Goal: Transaction & Acquisition: Book appointment/travel/reservation

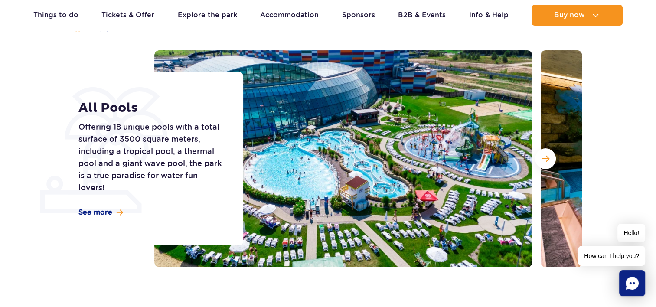
scroll to position [94, 0]
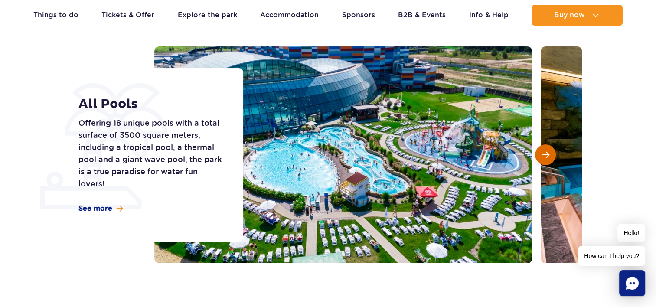
click at [546, 148] on button "Next slide" at bounding box center [545, 154] width 21 height 21
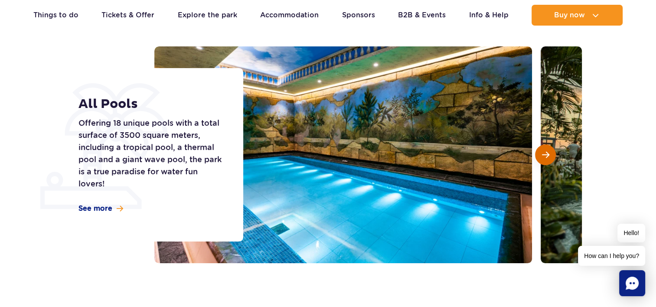
click at [546, 148] on button "Next slide" at bounding box center [545, 154] width 21 height 21
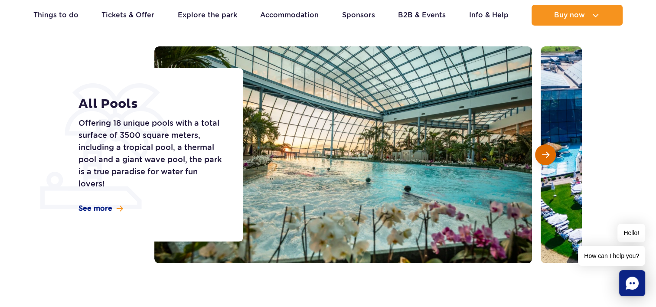
click at [546, 148] on button "Next slide" at bounding box center [545, 154] width 21 height 21
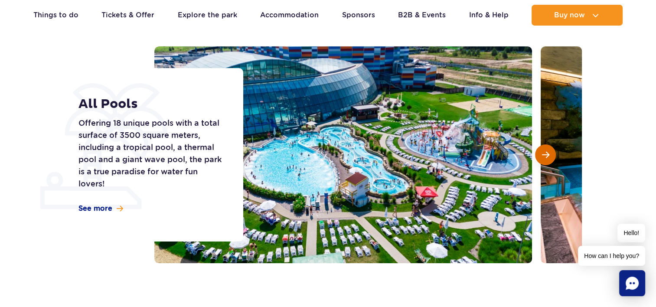
click at [546, 148] on button "Next slide" at bounding box center [545, 154] width 21 height 21
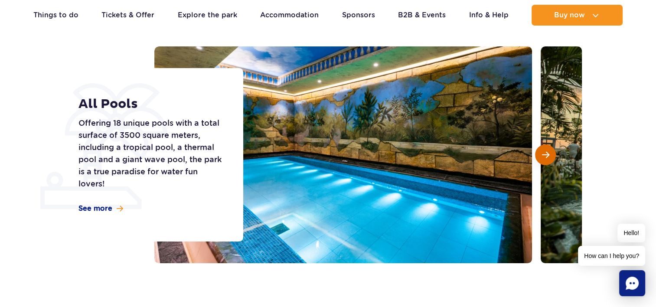
click at [546, 148] on button "Next slide" at bounding box center [545, 154] width 21 height 21
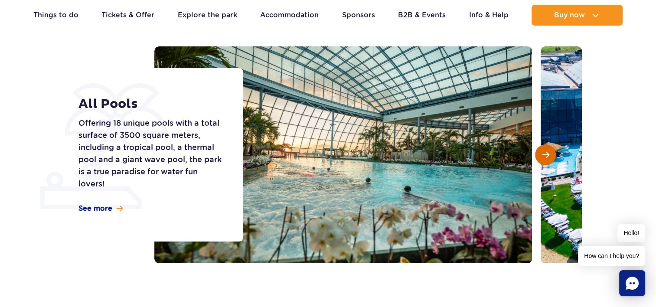
click at [546, 148] on button "Next slide" at bounding box center [545, 154] width 21 height 21
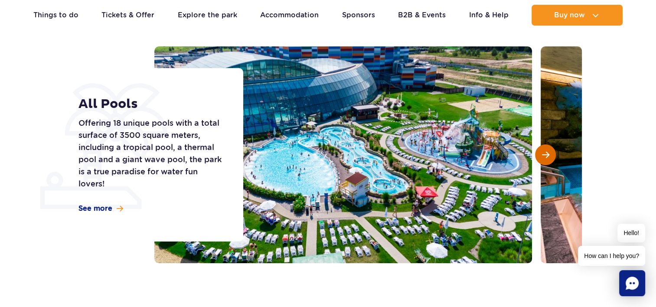
click at [546, 148] on button "Next slide" at bounding box center [545, 154] width 21 height 21
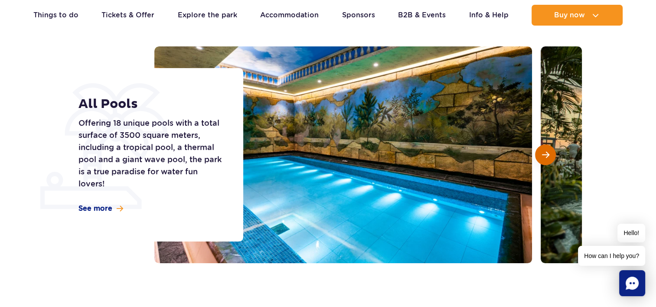
click at [546, 148] on button "Next slide" at bounding box center [545, 154] width 21 height 21
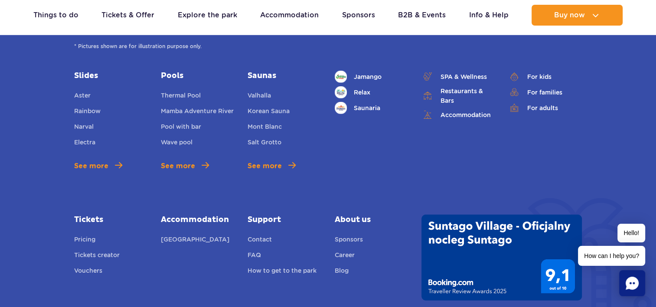
scroll to position [2626, 0]
click at [91, 240] on link "Pricing" at bounding box center [84, 240] width 21 height 12
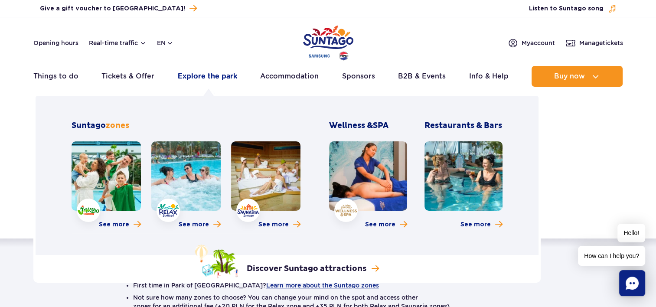
click at [206, 78] on link "Explore the park" at bounding box center [207, 76] width 59 height 21
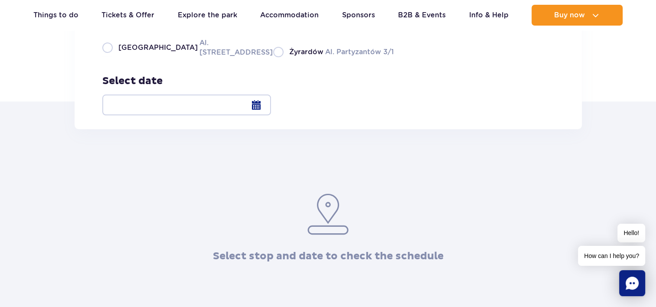
click at [110, 57] on div "Select stop [GEOGRAPHIC_DATA] Al. [STREET_ADDRESS] Partyzantów 3/1" at bounding box center [247, 35] width 291 height 43
click at [110, 57] on label "Warsaw Al. Jerozolimskie 56" at bounding box center [182, 48] width 160 height 20
click at [110, 57] on input "Warsaw Al. Jerozolimskie 56" at bounding box center [107, 56] width 10 height 2
radio input "true"
click at [271, 109] on div at bounding box center [186, 104] width 169 height 21
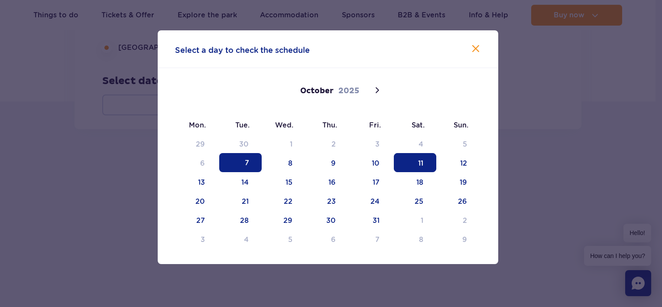
click at [413, 162] on span "11" at bounding box center [415, 162] width 42 height 19
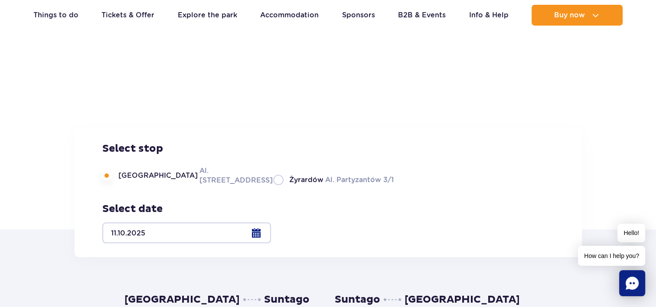
scroll to position [263, 0]
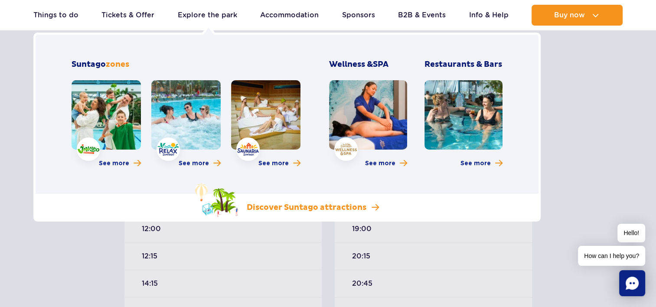
click at [290, 209] on p "Discover Suntago attractions" at bounding box center [307, 207] width 120 height 10
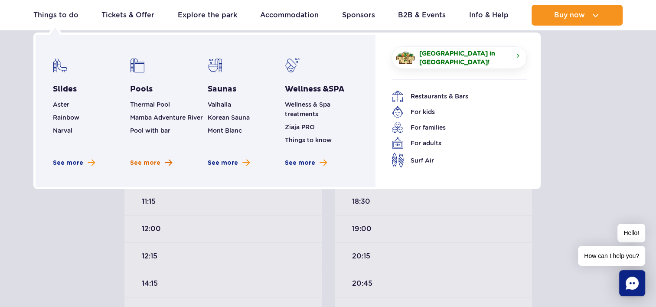
click at [152, 161] on span "See more" at bounding box center [145, 163] width 30 height 9
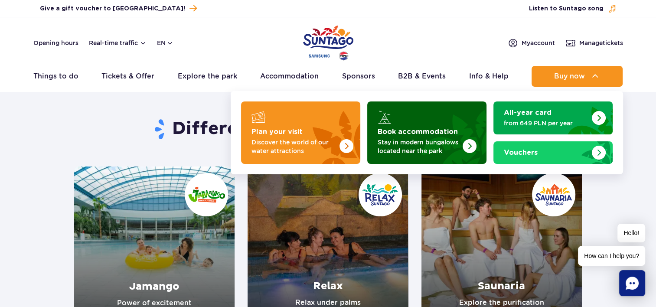
click at [432, 129] on strong "Book accommodation" at bounding box center [417, 131] width 80 height 7
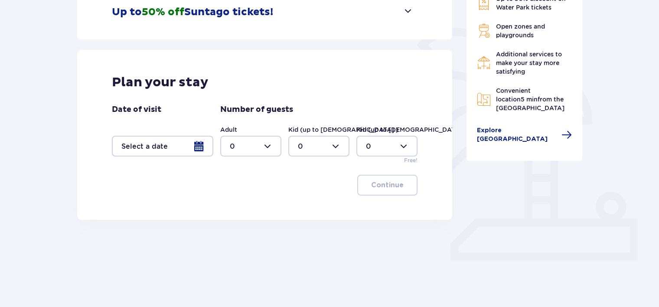
scroll to position [192, 0]
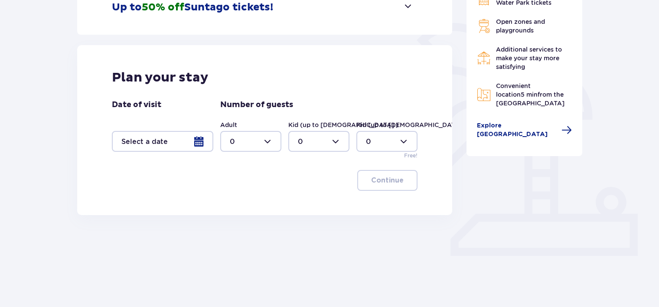
click at [184, 143] on div at bounding box center [162, 141] width 101 height 21
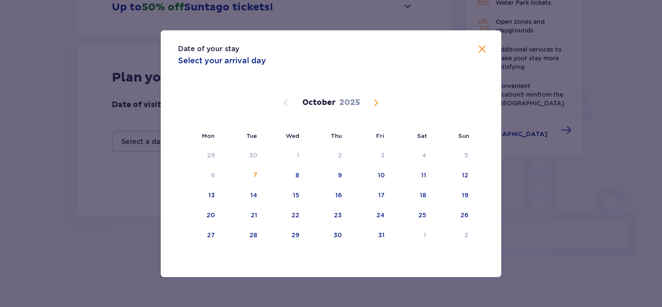
click at [377, 103] on span "Next month" at bounding box center [376, 103] width 10 height 10
click at [340, 173] on div "8" at bounding box center [339, 175] width 4 height 9
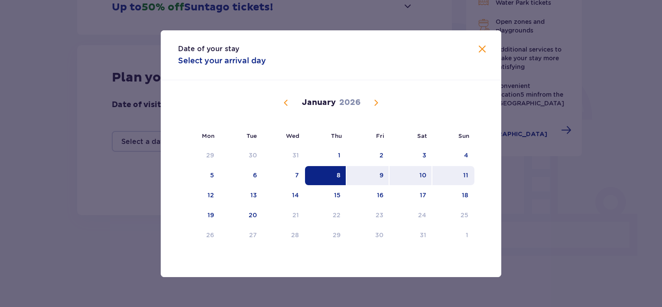
click at [442, 176] on div "11" at bounding box center [453, 175] width 42 height 19
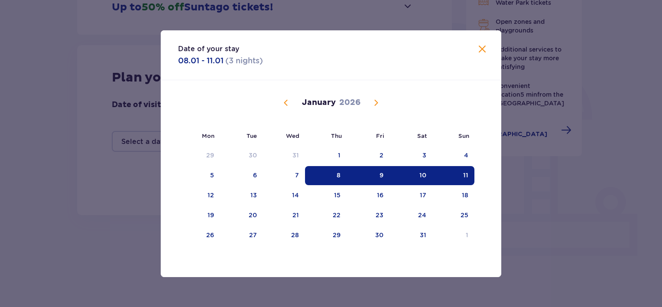
type input "08.01.26 - 11.01.26"
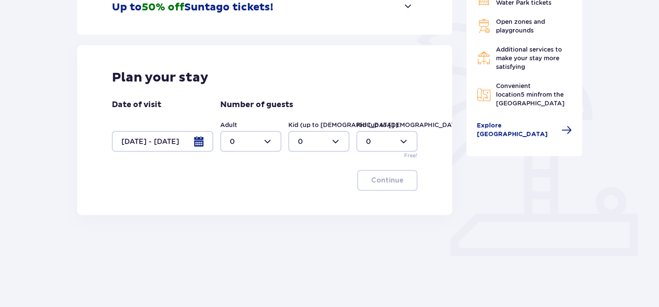
click at [258, 146] on div at bounding box center [250, 141] width 61 height 21
click at [235, 204] on div "2" at bounding box center [251, 204] width 42 height 10
type input "2"
click at [376, 185] on button "Continue" at bounding box center [387, 180] width 60 height 21
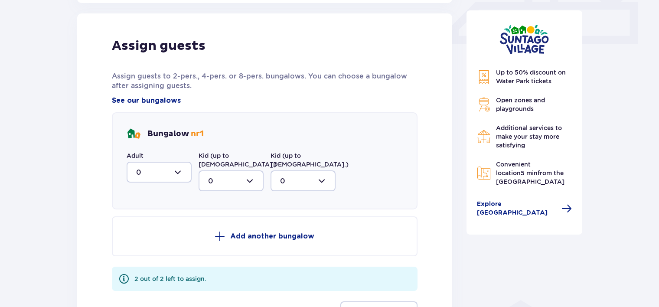
scroll to position [406, 0]
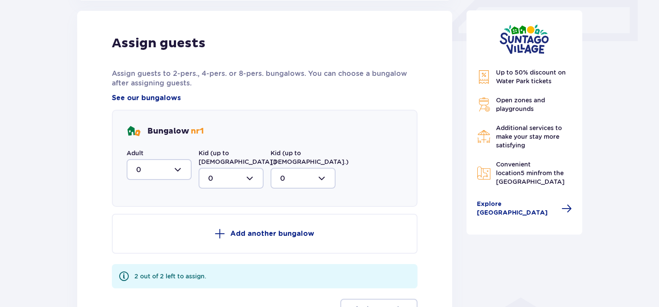
click at [180, 174] on div at bounding box center [159, 169] width 65 height 21
click at [158, 235] on div "2" at bounding box center [159, 233] width 46 height 10
type input "2"
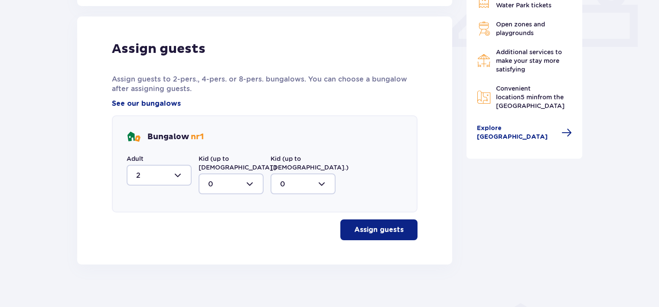
click at [369, 225] on p "Assign guests" at bounding box center [378, 230] width 49 height 10
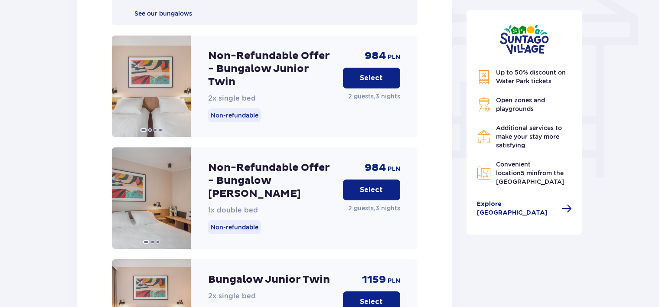
scroll to position [760, 0]
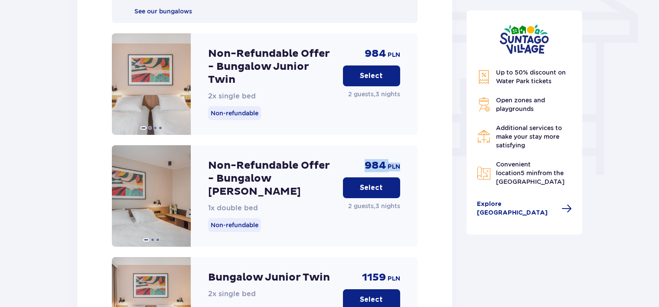
drag, startPoint x: 364, startPoint y: 159, endPoint x: 402, endPoint y: 158, distance: 38.6
click at [402, 158] on div "Non-Refundable Offer - Bungalow Junior King 1x double bed Non-refundable 984 PL…" at bounding box center [265, 195] width 306 height 101
copy div "984 PLN"
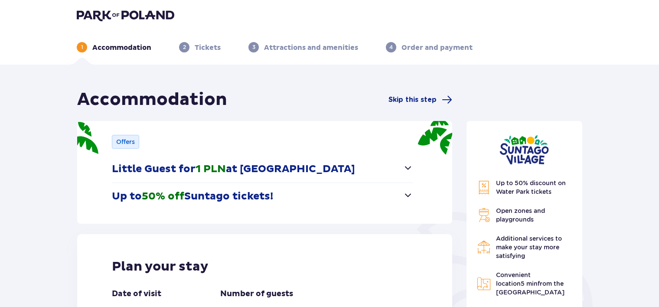
scroll to position [0, 0]
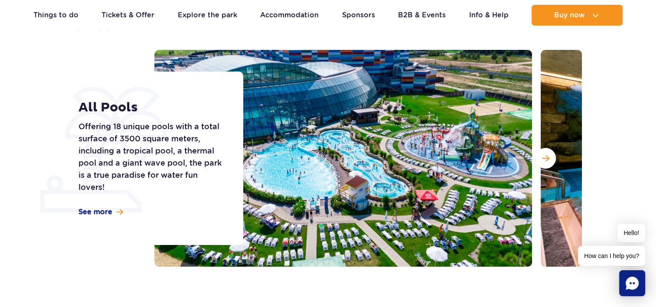
scroll to position [91, 0]
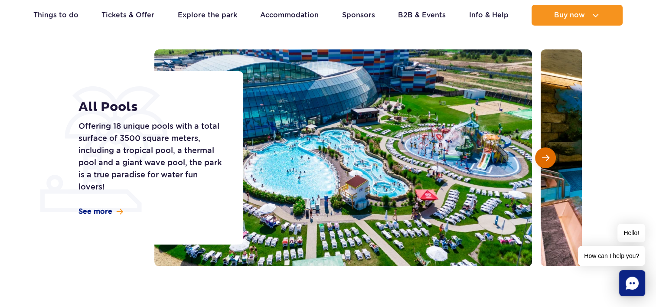
click at [544, 161] on button "Next slide" at bounding box center [545, 157] width 21 height 21
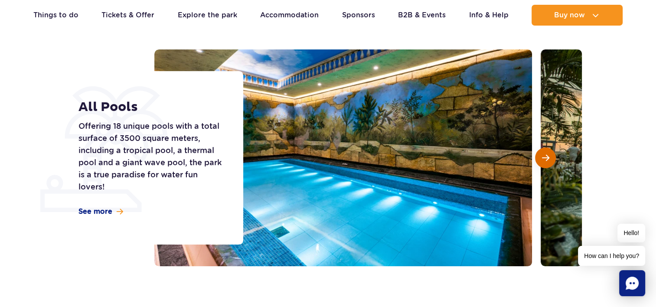
click at [544, 161] on button "Next slide" at bounding box center [545, 157] width 21 height 21
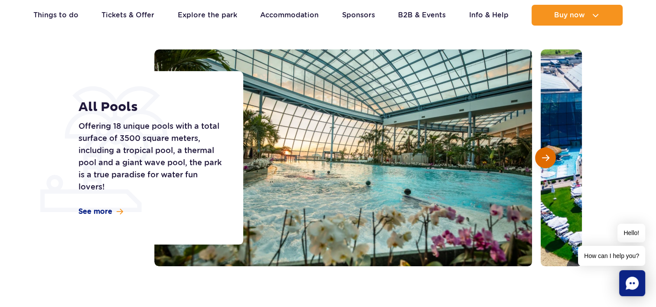
click at [544, 161] on button "Next slide" at bounding box center [545, 157] width 21 height 21
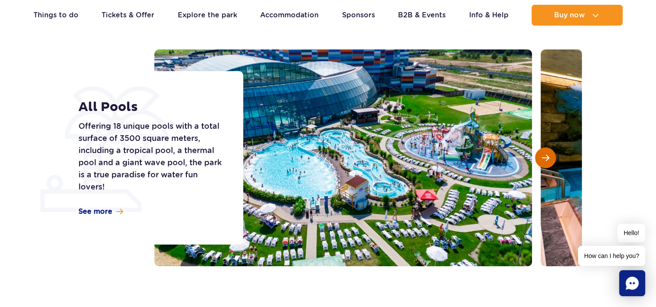
click at [544, 161] on button "Next slide" at bounding box center [545, 157] width 21 height 21
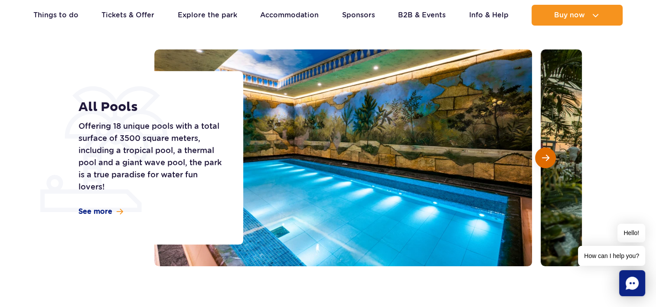
click at [544, 161] on button "Next slide" at bounding box center [545, 157] width 21 height 21
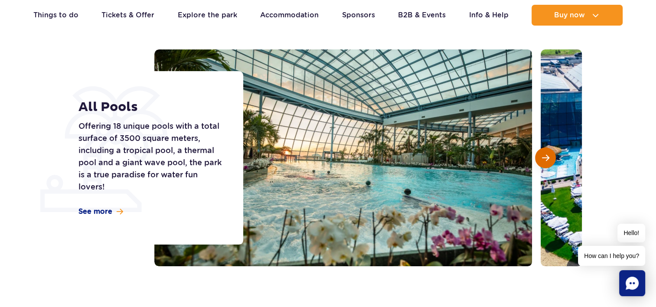
click at [544, 161] on button "Next slide" at bounding box center [545, 157] width 21 height 21
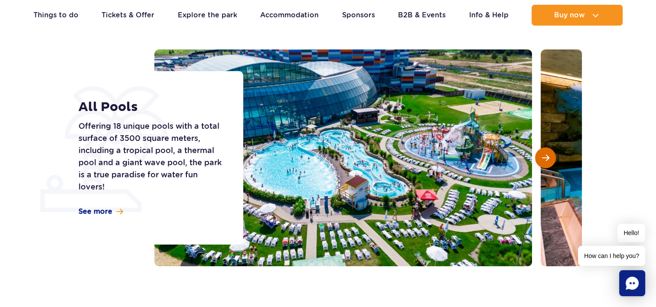
click at [544, 161] on button "Next slide" at bounding box center [545, 157] width 21 height 21
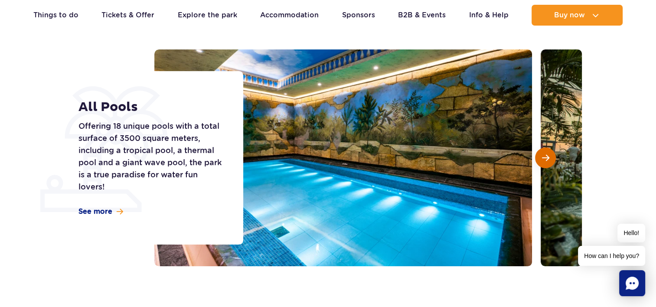
click at [546, 159] on span "Next slide" at bounding box center [545, 158] width 7 height 8
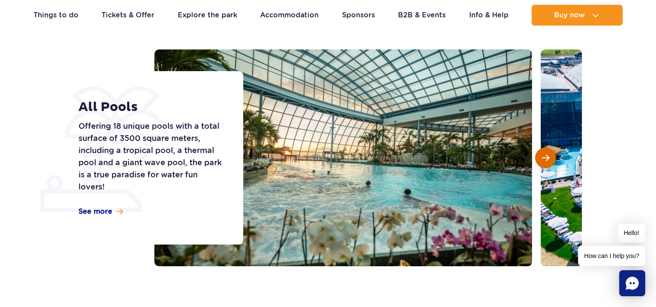
click at [546, 159] on span "Next slide" at bounding box center [545, 158] width 7 height 8
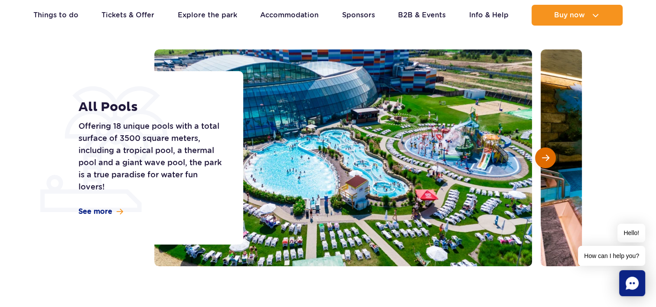
click at [546, 159] on span "Next slide" at bounding box center [545, 158] width 7 height 8
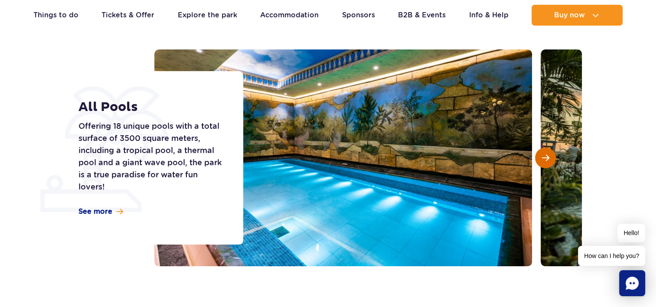
click at [546, 159] on span "Next slide" at bounding box center [545, 158] width 7 height 8
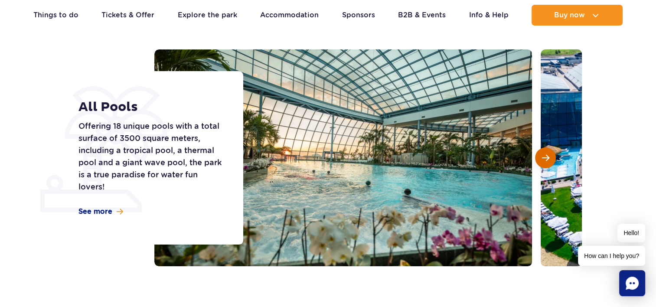
click at [546, 159] on span "Next slide" at bounding box center [545, 158] width 7 height 8
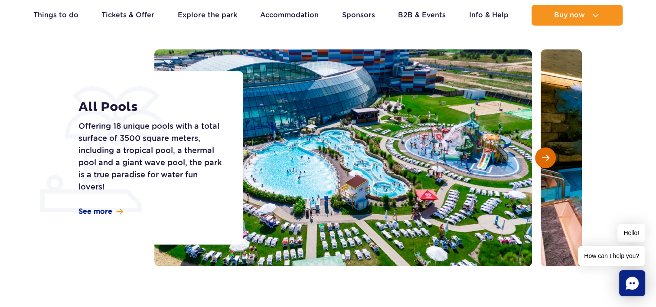
click at [546, 159] on span "Next slide" at bounding box center [545, 158] width 7 height 8
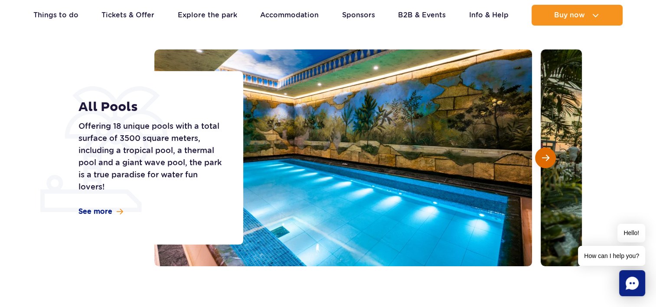
click at [546, 159] on span "Next slide" at bounding box center [545, 158] width 7 height 8
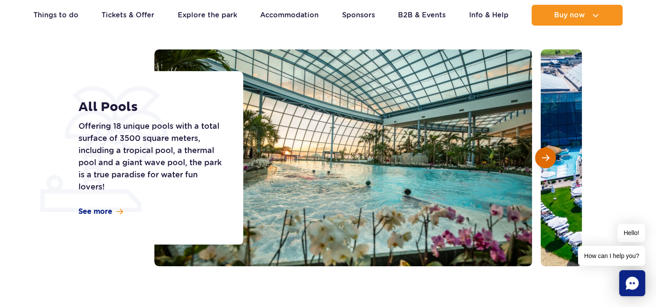
click at [546, 159] on span "Next slide" at bounding box center [545, 158] width 7 height 8
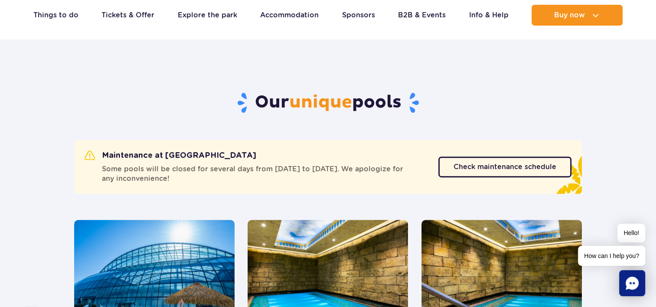
scroll to position [401, 0]
